Goal: Task Accomplishment & Management: Complete application form

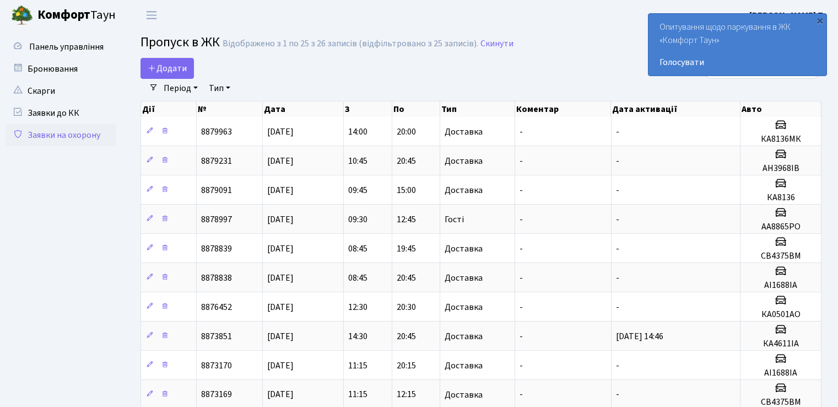
select select "25"
click at [150, 67] on icon at bounding box center [152, 67] width 9 height 9
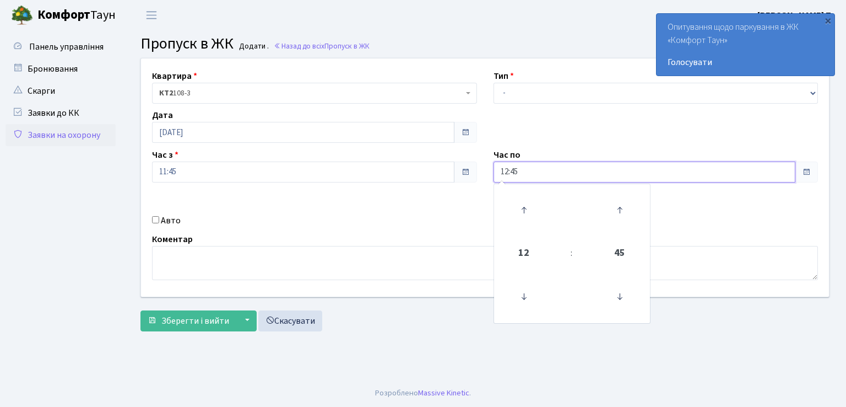
click at [508, 171] on input "12:45" at bounding box center [645, 171] width 302 height 21
type input "20:45"
click at [159, 219] on input "Авто" at bounding box center [155, 219] width 7 height 7
checkbox input "true"
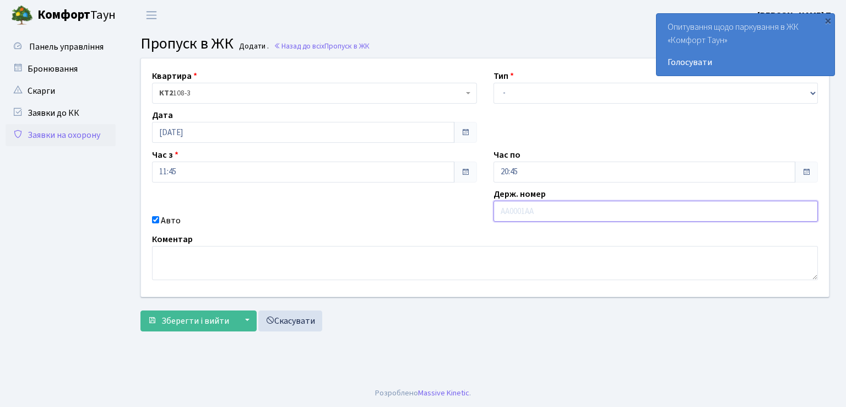
type input "F"
type input "АН3968ІВ"
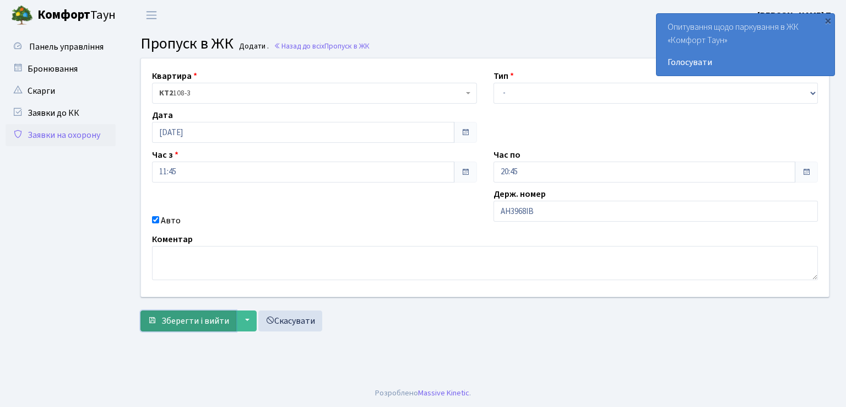
click at [205, 324] on span "Зберегти і вийти" at bounding box center [195, 321] width 68 height 12
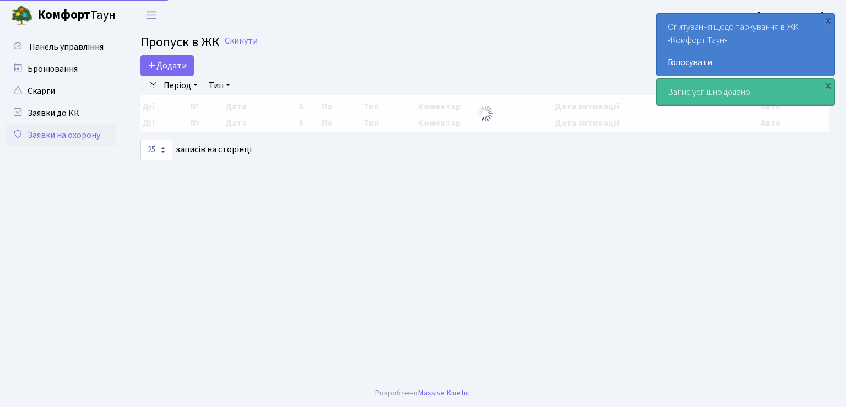
select select "25"
